Goal: Information Seeking & Learning: Learn about a topic

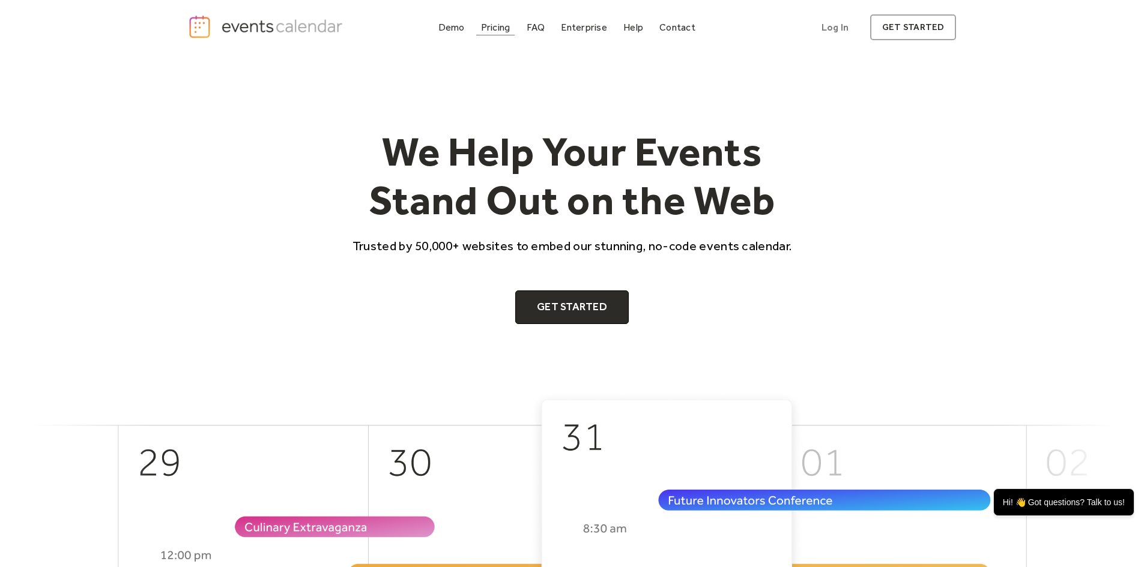
click at [488, 28] on div "Pricing" at bounding box center [495, 27] width 29 height 7
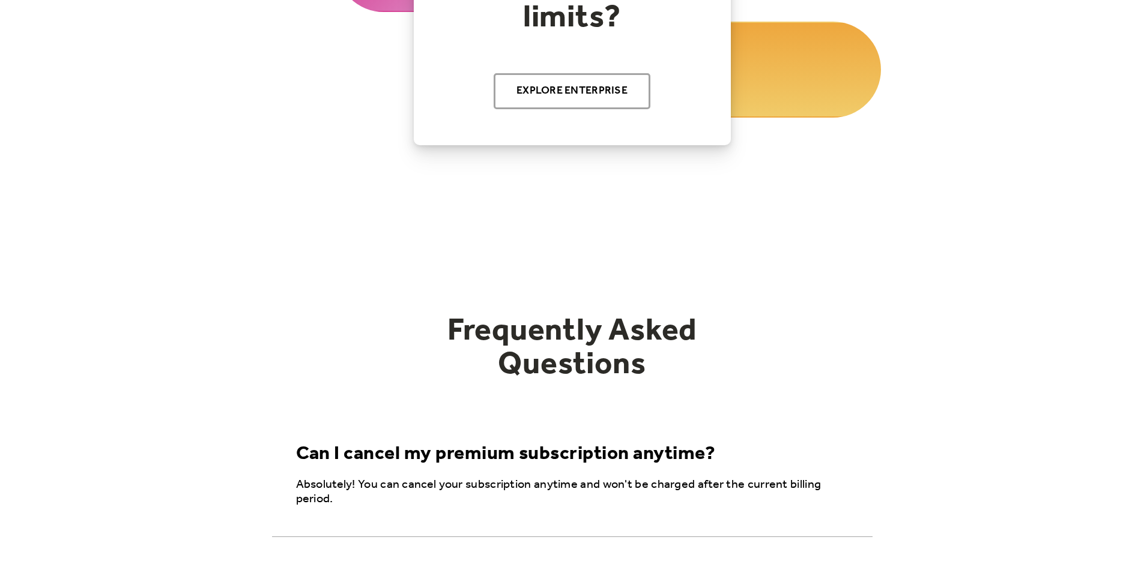
scroll to position [240, 0]
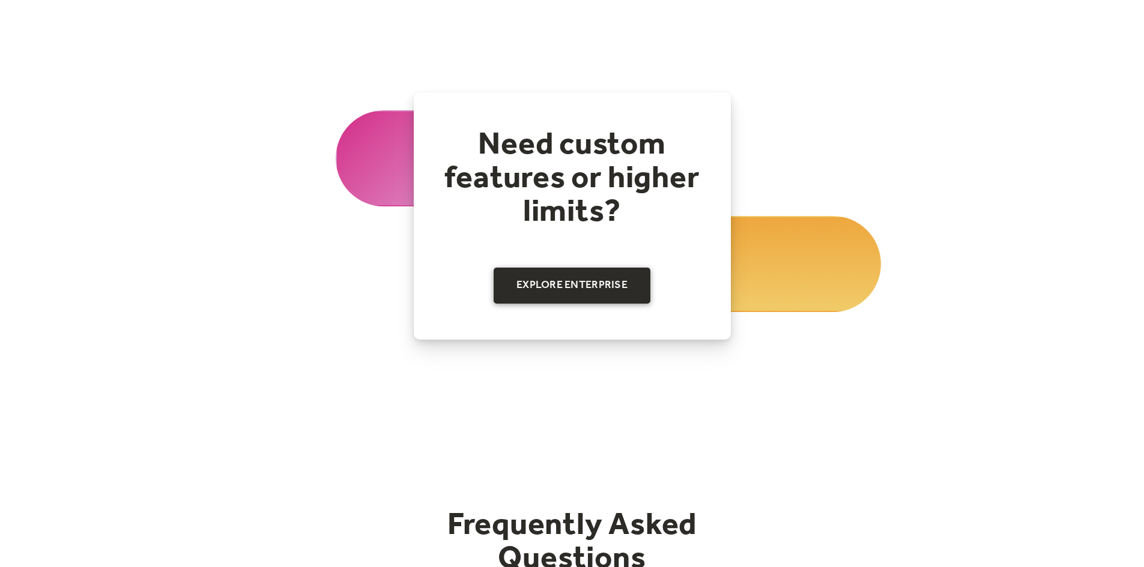
click at [585, 286] on link "Explore Enterprise" at bounding box center [572, 286] width 157 height 36
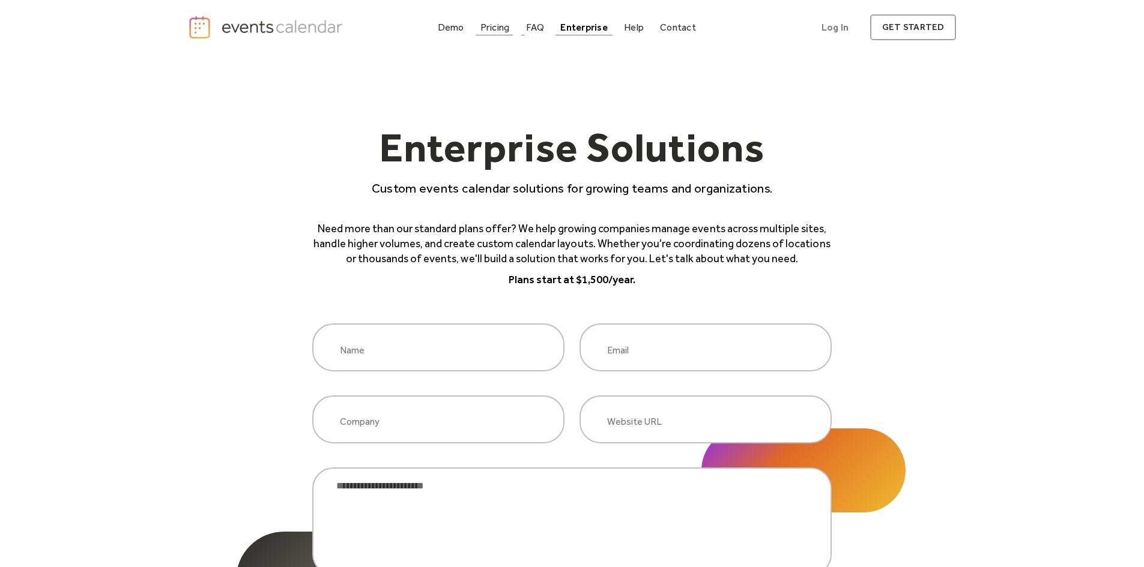
click at [495, 24] on div "Pricing" at bounding box center [494, 27] width 29 height 7
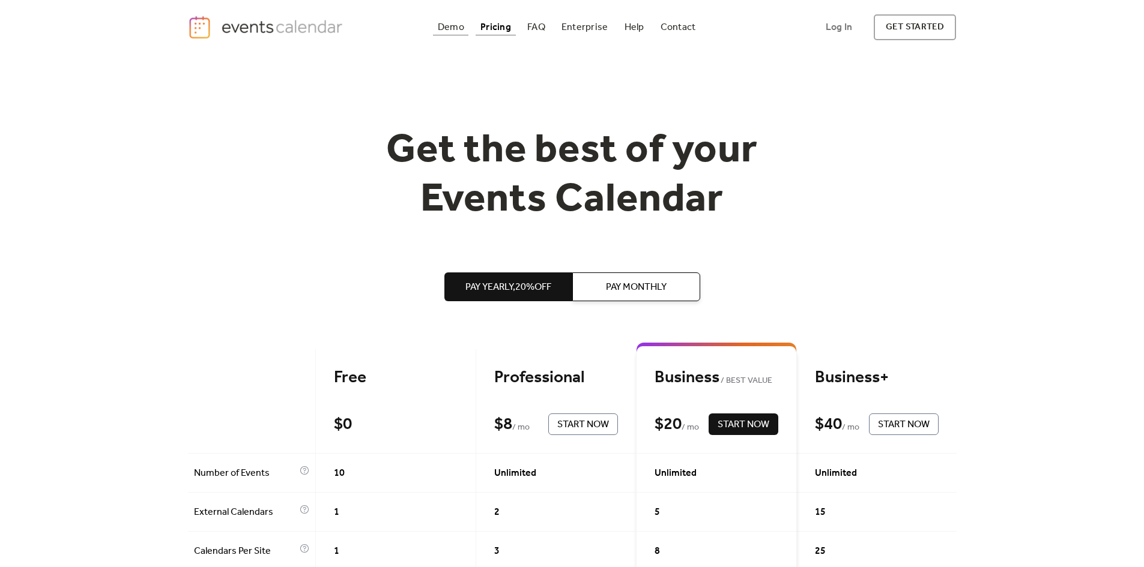
click at [453, 24] on div "Demo" at bounding box center [451, 27] width 26 height 7
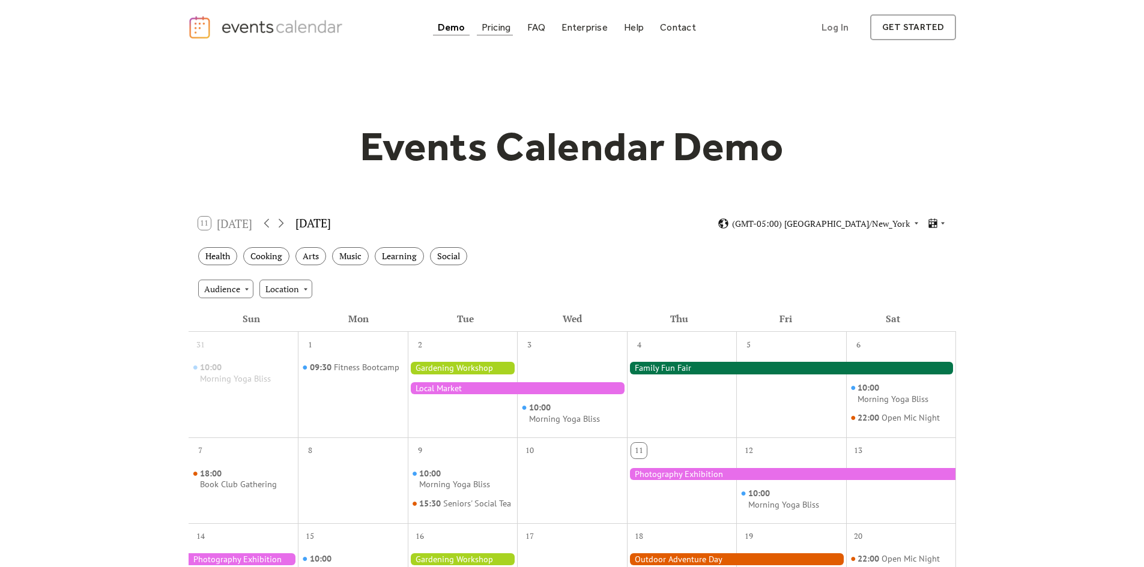
click at [506, 26] on div "Pricing" at bounding box center [496, 27] width 29 height 7
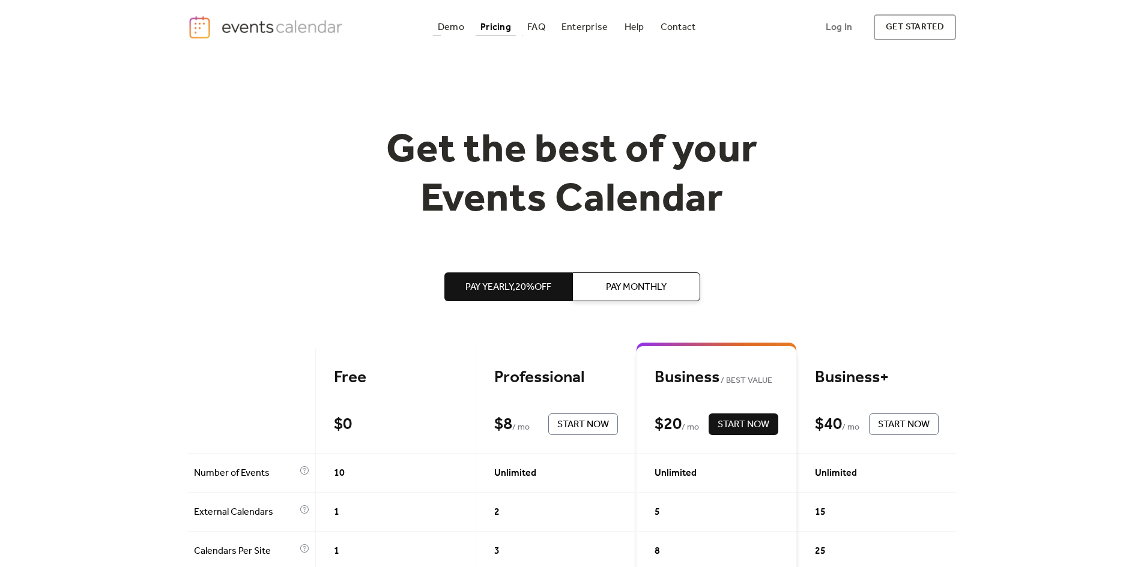
click at [446, 24] on div "Demo" at bounding box center [451, 27] width 26 height 7
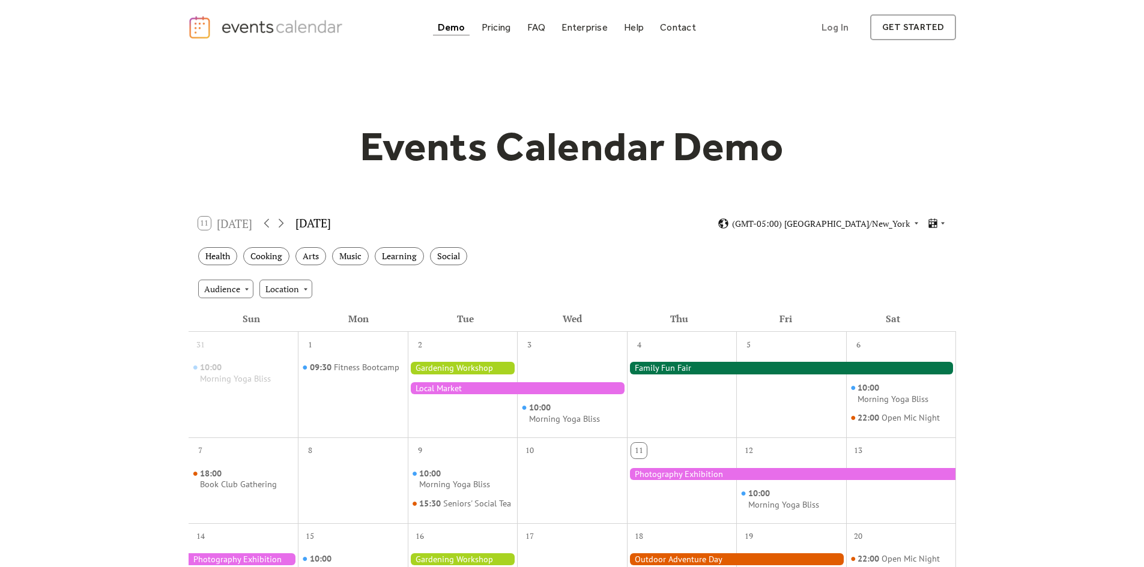
scroll to position [496, 0]
